Goal: Task Accomplishment & Management: Manage account settings

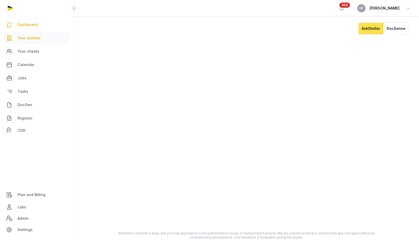
click at [37, 36] on span "Your entities" at bounding box center [29, 38] width 23 height 6
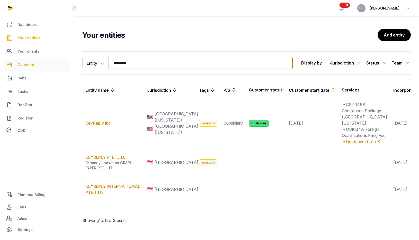
drag, startPoint x: 139, startPoint y: 65, endPoint x: 64, endPoint y: 60, distance: 75.8
click at [68, 60] on div "Dashboard Your entities Your clients Calendar Jobs Tasks DocGen Register CDD Pl…" at bounding box center [209, 124] width 419 height 249
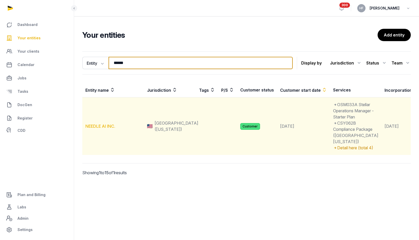
type input "******"
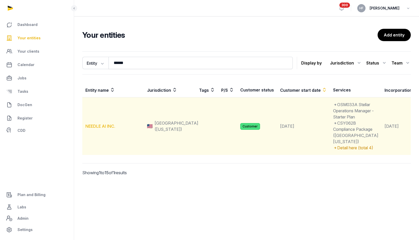
click at [110, 129] on link "NEEDLE AI INC." at bounding box center [100, 126] width 30 height 5
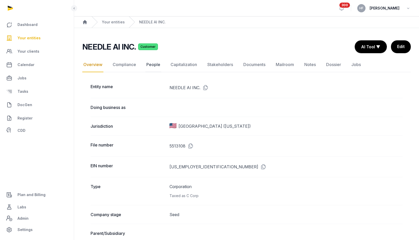
click at [154, 68] on link "People" at bounding box center [153, 64] width 16 height 15
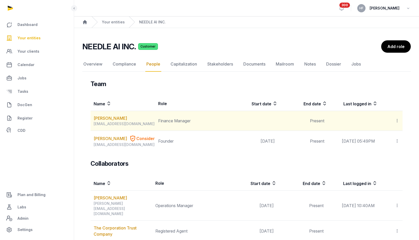
click at [398, 120] on icon at bounding box center [397, 120] width 5 height 5
drag, startPoint x: 145, startPoint y: 124, endPoint x: 92, endPoint y: 124, distance: 53.0
click at [92, 124] on td "[PERSON_NAME] [EMAIL_ADDRESS][DOMAIN_NAME]" at bounding box center [123, 121] width 65 height 20
copy div "[EMAIL_ADDRESS][DOMAIN_NAME]"
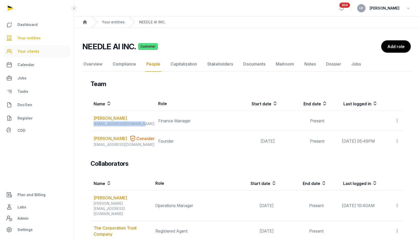
click at [33, 53] on span "Your clients" at bounding box center [29, 51] width 22 height 6
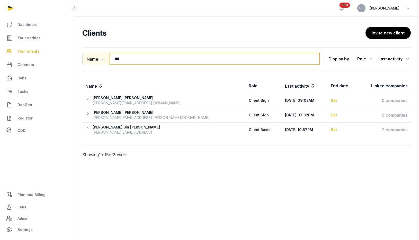
drag, startPoint x: 132, startPoint y: 61, endPoint x: 104, endPoint y: 60, distance: 27.3
click at [104, 60] on div "Name Name Email Entity *** Search" at bounding box center [201, 59] width 238 height 12
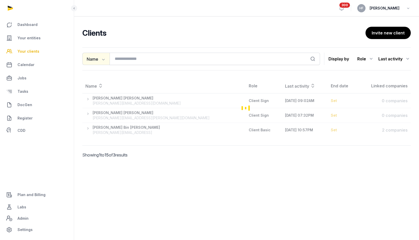
click at [104, 58] on icon "button" at bounding box center [102, 59] width 5 height 5
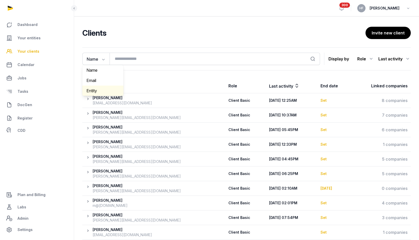
click at [98, 90] on div "Entity" at bounding box center [102, 91] width 41 height 10
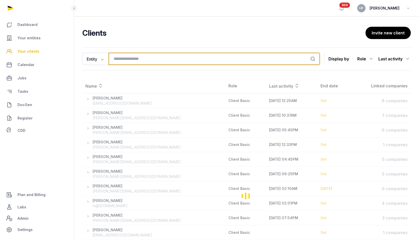
click at [132, 59] on input "search" at bounding box center [215, 59] width 212 height 12
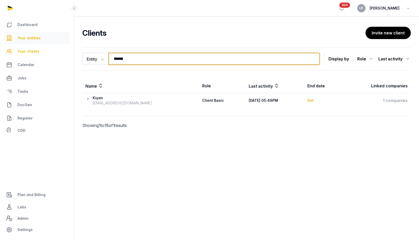
type input "******"
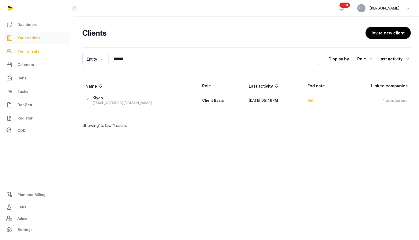
click at [40, 38] on link "Your entities" at bounding box center [37, 38] width 66 height 12
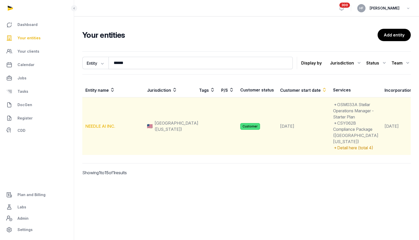
click at [111, 129] on link "NEEDLE AI INC." at bounding box center [100, 126] width 30 height 5
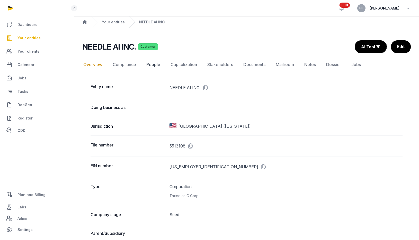
click at [145, 64] on link "People" at bounding box center [153, 64] width 16 height 15
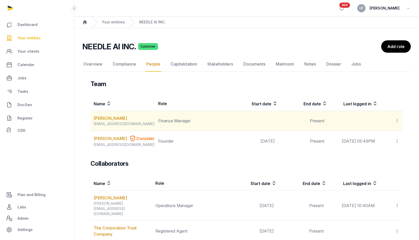
click at [397, 120] on icon at bounding box center [397, 120] width 5 height 5
click at [391, 133] on span "Invite user" at bounding box center [384, 134] width 19 height 5
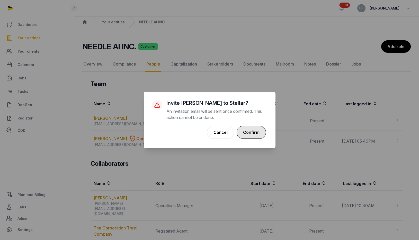
click at [254, 131] on button "Confirm" at bounding box center [251, 132] width 29 height 13
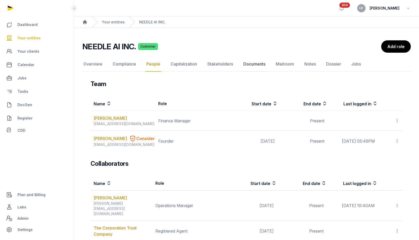
click at [250, 66] on link "Documents" at bounding box center [255, 64] width 24 height 15
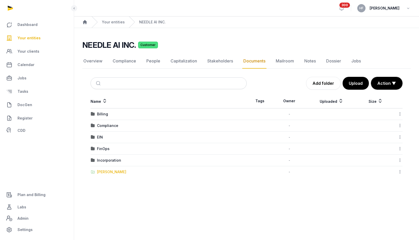
click at [119, 171] on div "[PERSON_NAME]" at bounding box center [111, 172] width 29 height 5
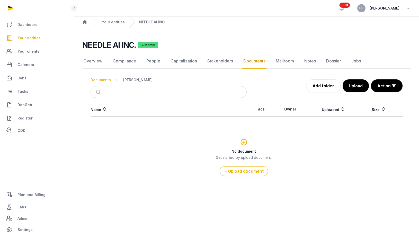
click at [106, 81] on div "Documents" at bounding box center [101, 79] width 20 height 5
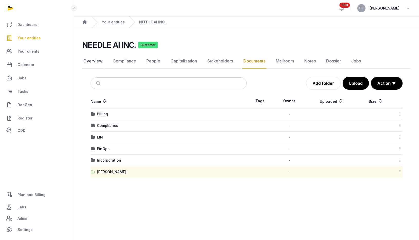
click at [94, 59] on link "Overview" at bounding box center [92, 61] width 21 height 15
